Goal: Task Accomplishment & Management: Use online tool/utility

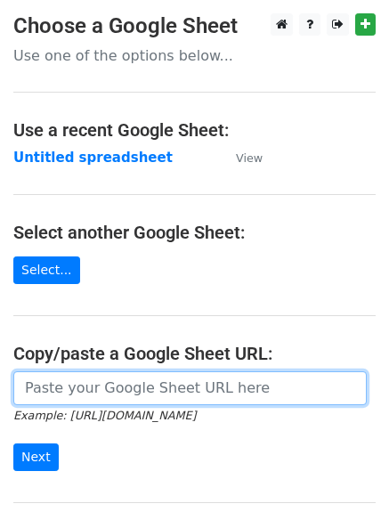
click at [82, 386] on input "url" at bounding box center [190, 388] width 354 height 34
click at [94, 393] on input "url" at bounding box center [190, 388] width 354 height 34
type input "[URL][DOMAIN_NAME]"
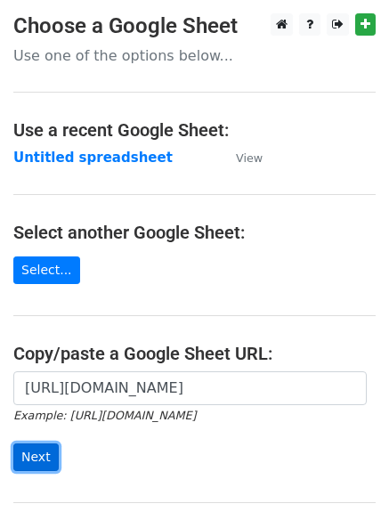
click at [34, 451] on input "Next" at bounding box center [35, 457] width 45 height 28
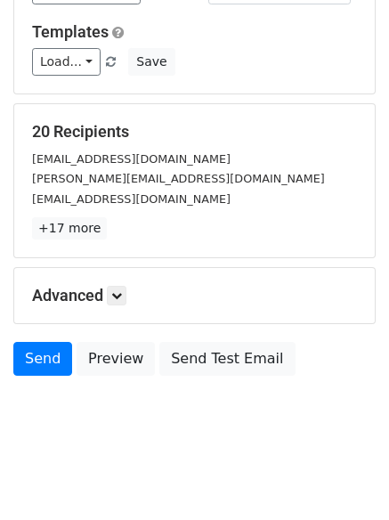
scroll to position [172, 0]
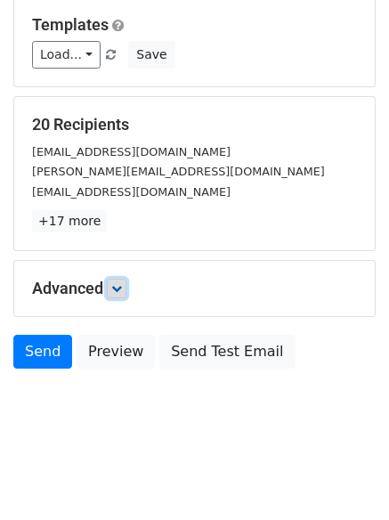
click at [120, 289] on icon at bounding box center [116, 288] width 11 height 11
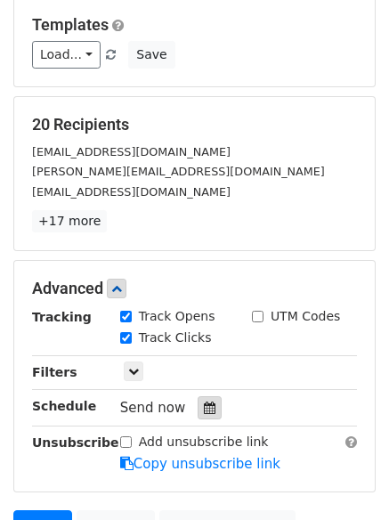
click at [202, 401] on div at bounding box center [210, 407] width 24 height 23
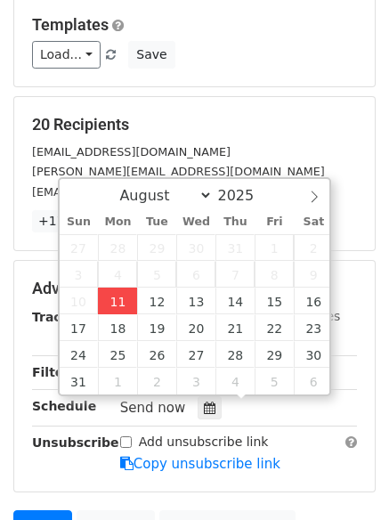
type input "2025-08-11 13:51"
type input "01"
type input "51"
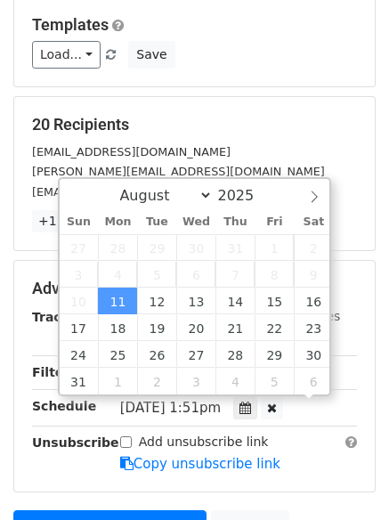
scroll to position [1, 0]
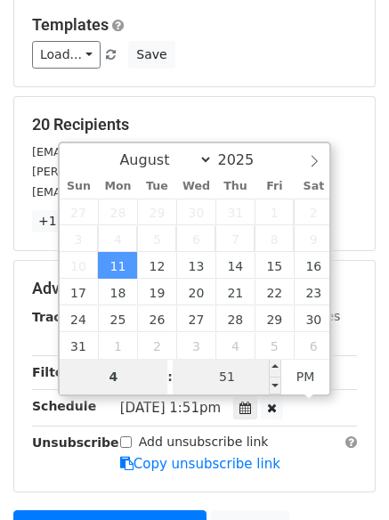
type input "4"
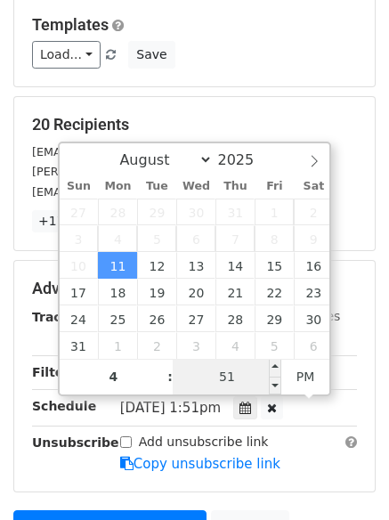
type input "2025-08-11 16:51"
type input "04"
click at [210, 372] on input "51" at bounding box center [227, 377] width 109 height 36
type input "0"
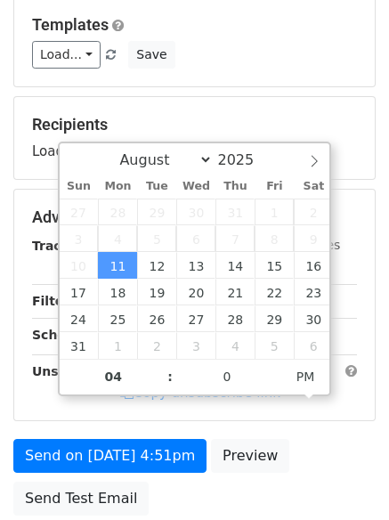
type input "2025-08-11 16:00"
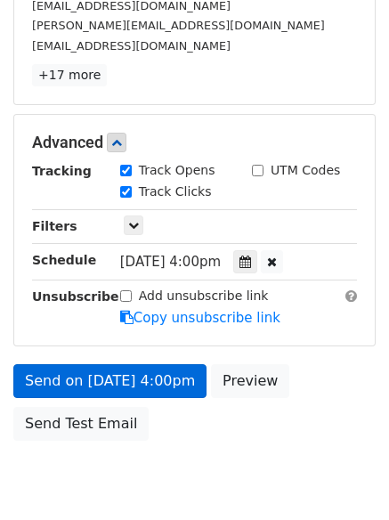
scroll to position [339, 0]
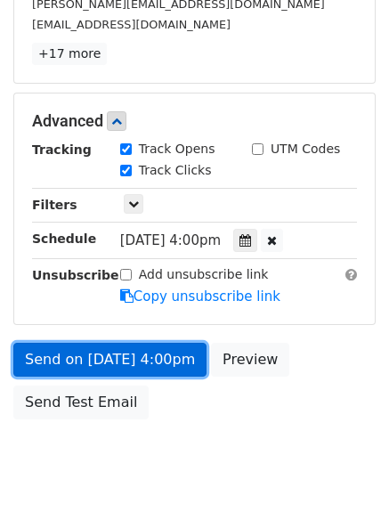
click at [96, 354] on link "Send on Aug 11 at 4:00pm" at bounding box center [109, 360] width 193 height 34
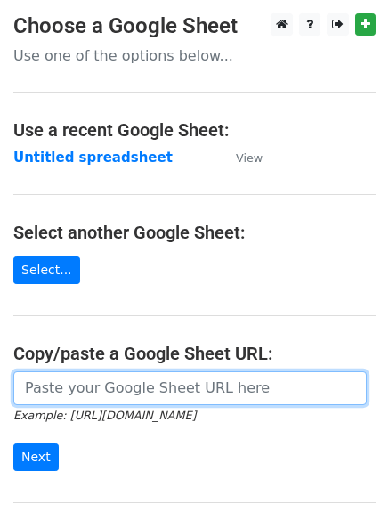
click at [84, 383] on input "url" at bounding box center [190, 388] width 354 height 34
click at [102, 401] on input "url" at bounding box center [190, 388] width 354 height 34
type input "[URL][DOMAIN_NAME]"
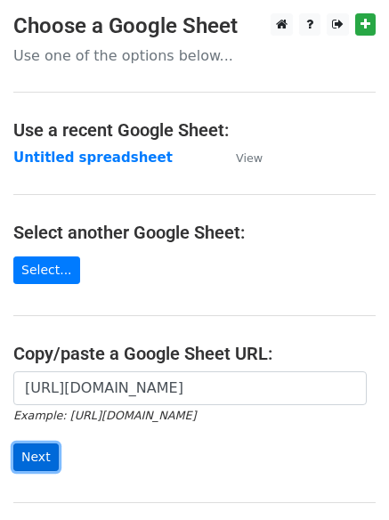
click at [37, 450] on input "Next" at bounding box center [35, 457] width 45 height 28
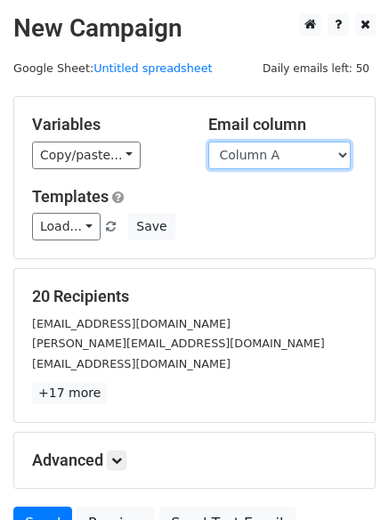
click at [339, 156] on select "Column A Column B Column C" at bounding box center [279, 156] width 142 height 28
select select "Column B"
click at [208, 142] on select "Column A Column B Column C" at bounding box center [279, 156] width 142 height 28
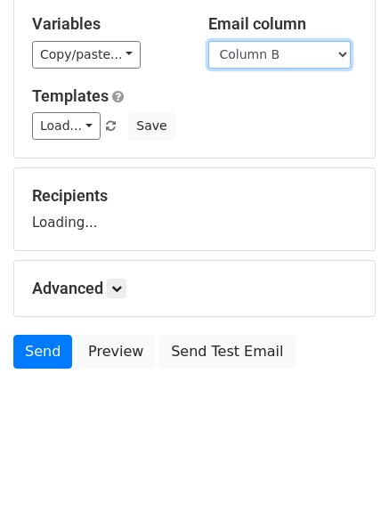
scroll to position [118, 0]
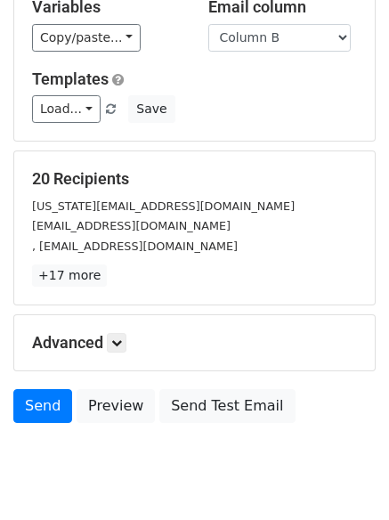
click at [119, 286] on p "+17 more" at bounding box center [194, 275] width 325 height 22
click at [122, 341] on icon at bounding box center [116, 343] width 11 height 11
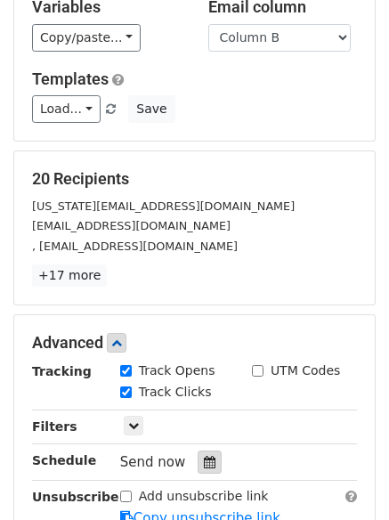
click at [204, 459] on icon at bounding box center [210, 462] width 12 height 12
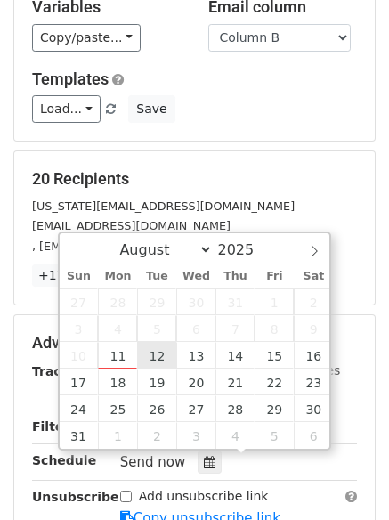
type input "2025-08-12 12:00"
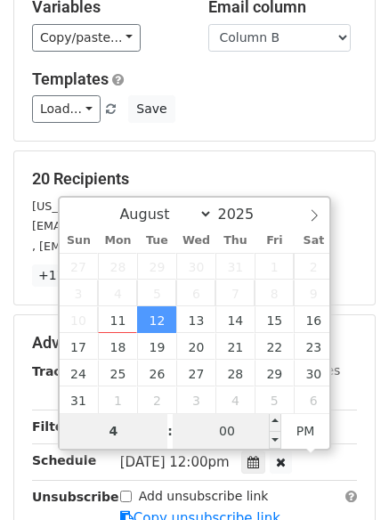
type input "4"
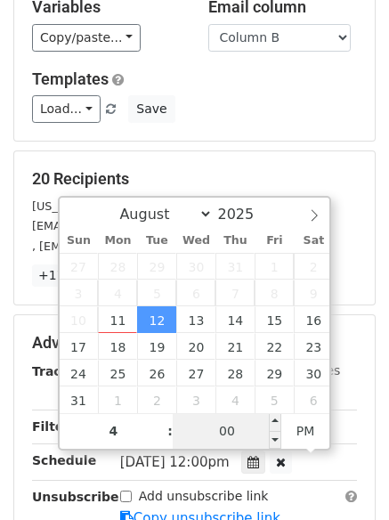
type input "2025-08-12 16:00"
type input "04"
click at [240, 427] on input "00" at bounding box center [227, 431] width 109 height 36
type input "5"
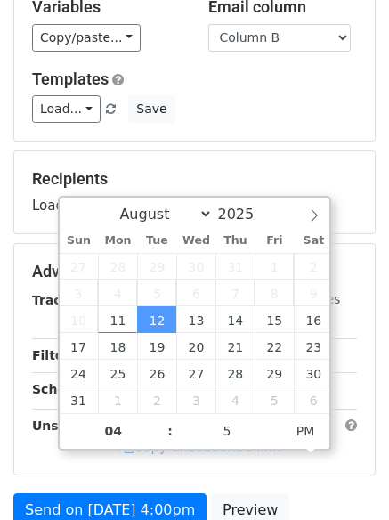
type input "2025-08-12 16:05"
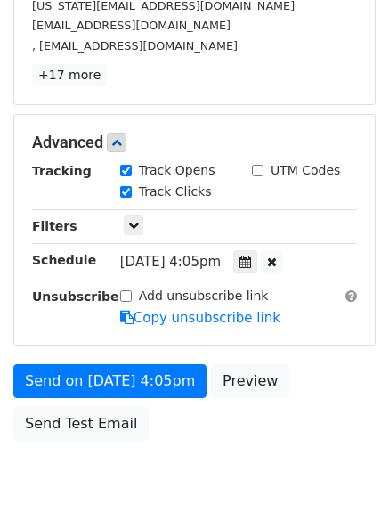
scroll to position [344, 0]
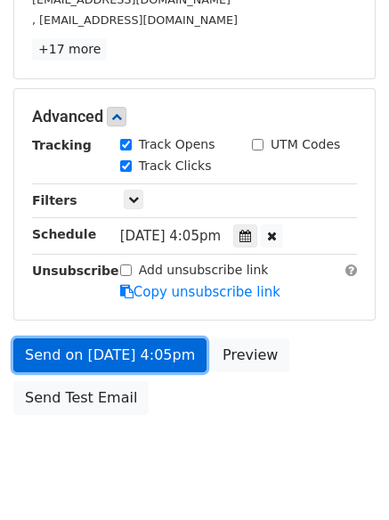
click at [69, 346] on link "Send on Aug 12 at 4:05pm" at bounding box center [109, 355] width 193 height 34
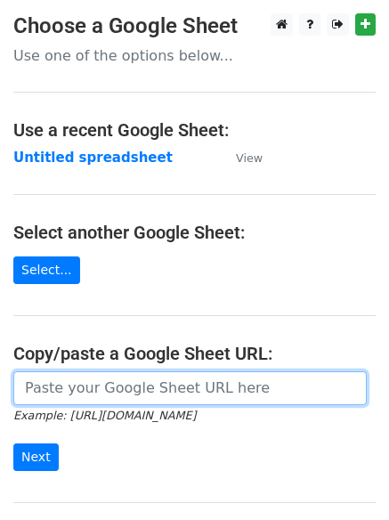
click at [109, 395] on input "url" at bounding box center [190, 388] width 354 height 34
type input "[URL][DOMAIN_NAME]"
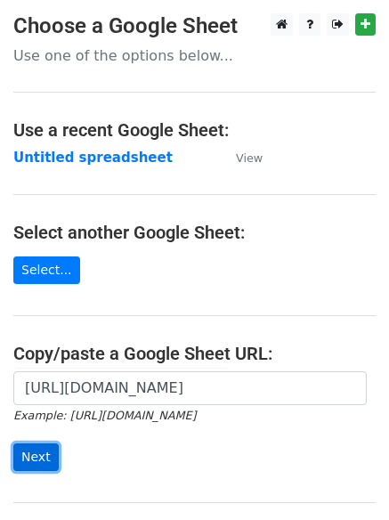
click at [29, 460] on input "Next" at bounding box center [35, 457] width 45 height 28
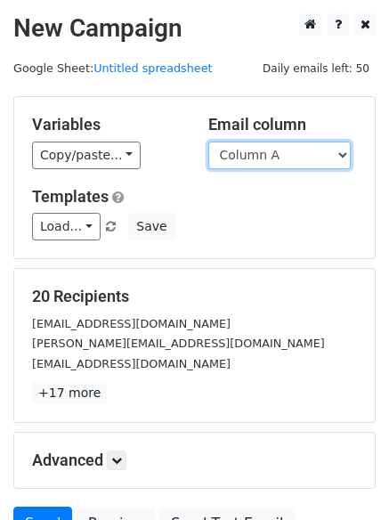
click at [347, 151] on select "Column A Column B Column C" at bounding box center [279, 156] width 142 height 28
select select "Column C"
click at [208, 142] on select "Column A Column B Column C" at bounding box center [279, 156] width 142 height 28
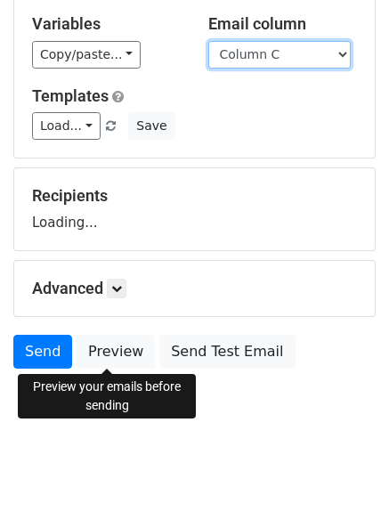
scroll to position [106, 0]
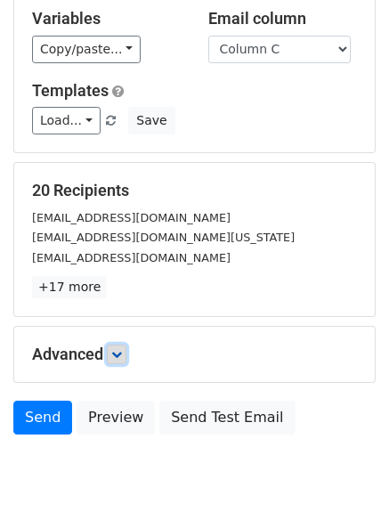
click at [122, 361] on link at bounding box center [117, 355] width 20 height 20
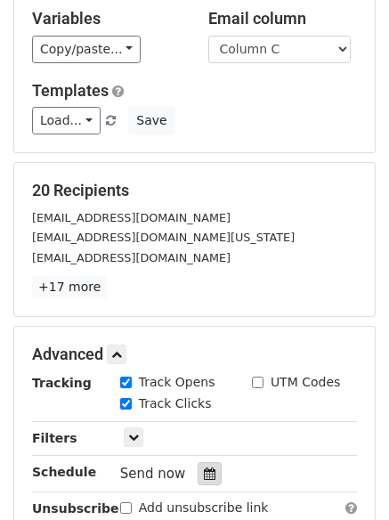
click at [204, 471] on icon at bounding box center [210, 474] width 12 height 12
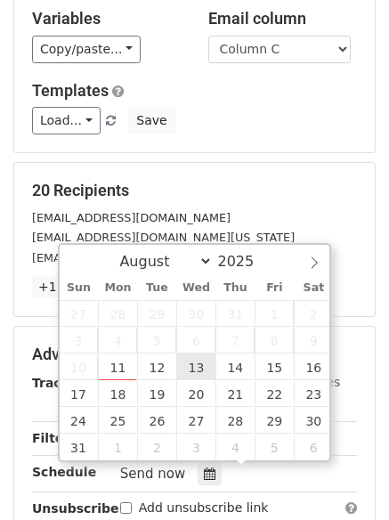
type input "[DATE] 12:00"
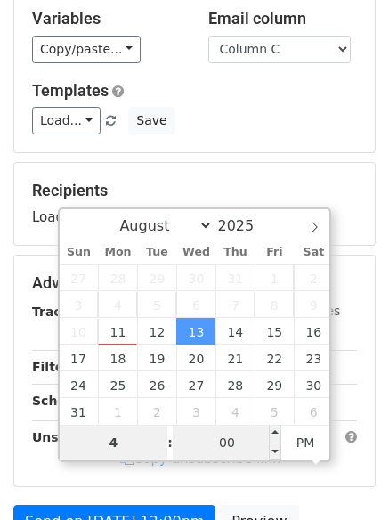
type input "4"
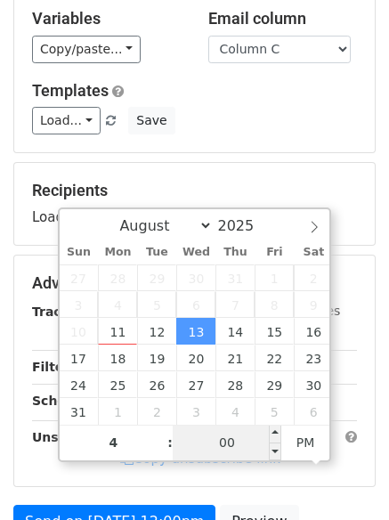
type input "[DATE] 16:00"
type input "04"
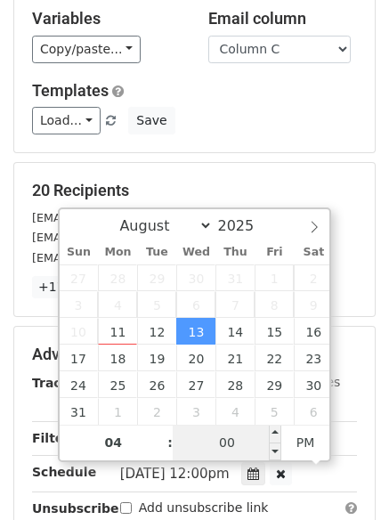
click at [232, 436] on input "00" at bounding box center [227, 443] width 109 height 36
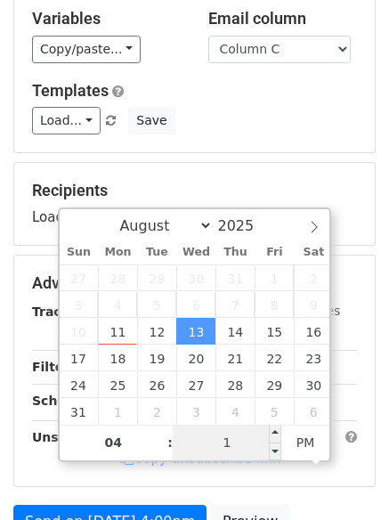
type input "10"
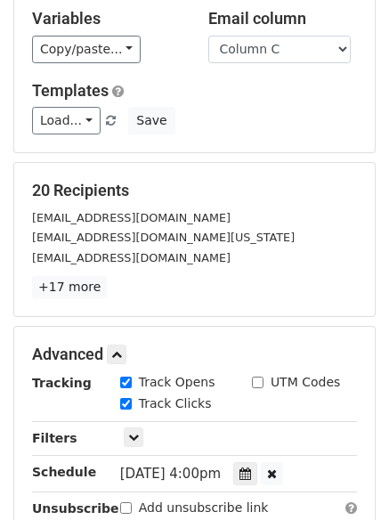
type input "[DATE] 16:10"
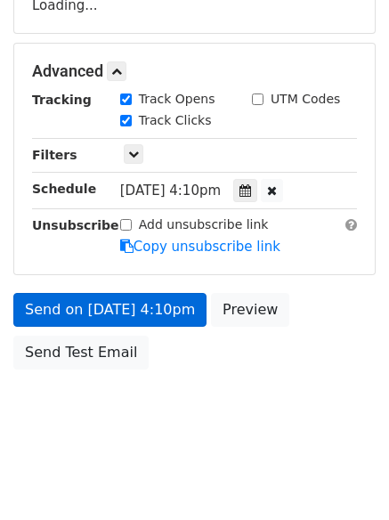
scroll to position [382, 0]
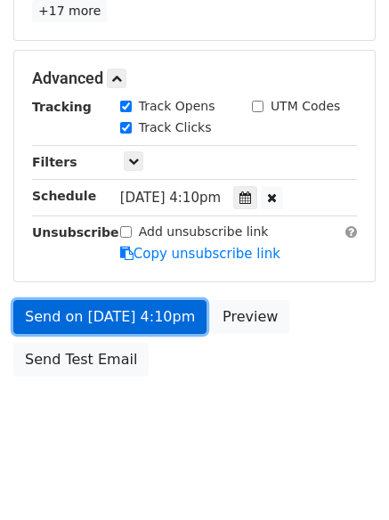
click at [67, 317] on link "Send on [DATE] 4:10pm" at bounding box center [109, 317] width 193 height 34
